Goal: Information Seeking & Learning: Learn about a topic

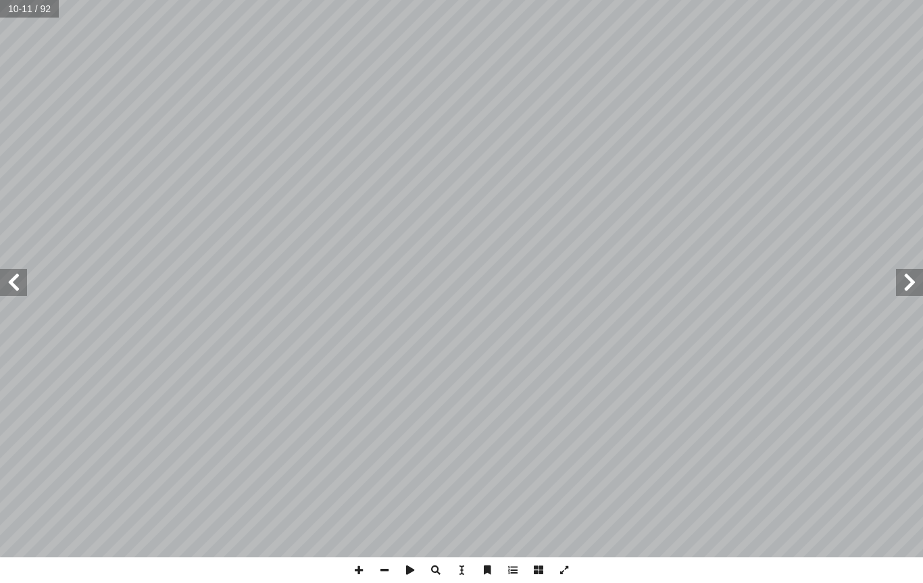
click at [20, 282] on span at bounding box center [13, 282] width 27 height 27
click at [22, 293] on span at bounding box center [13, 282] width 27 height 27
click at [905, 289] on span at bounding box center [909, 282] width 27 height 27
click at [898, 292] on span at bounding box center [909, 282] width 27 height 27
click at [902, 287] on span at bounding box center [909, 282] width 27 height 27
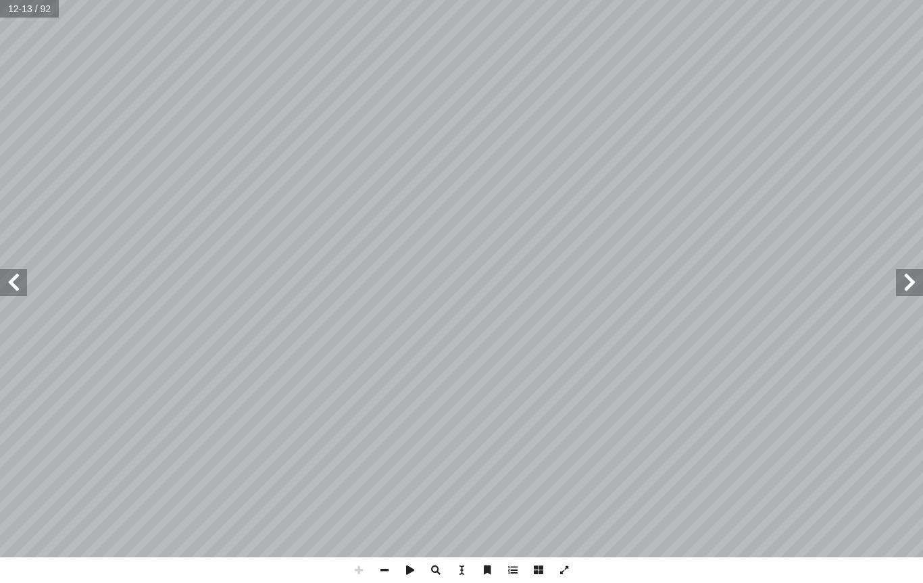
click at [909, 283] on span at bounding box center [909, 282] width 27 height 27
click at [6, 269] on span at bounding box center [13, 282] width 27 height 27
click at [32, 3] on input "text" at bounding box center [24, 9] width 49 height 18
click at [22, 282] on span at bounding box center [13, 282] width 27 height 27
click at [14, 285] on span at bounding box center [13, 282] width 27 height 27
